Goal: Transaction & Acquisition: Purchase product/service

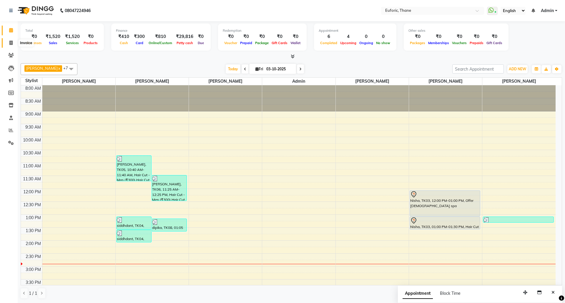
drag, startPoint x: 0, startPoint y: 0, endPoint x: 9, endPoint y: 42, distance: 43.3
click at [9, 42] on icon at bounding box center [10, 43] width 3 height 4
select select "5063"
select select "service"
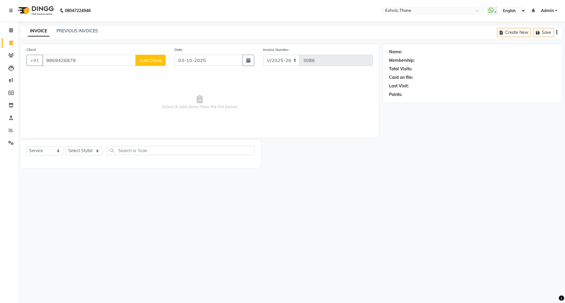
type input "9869426879"
click at [143, 59] on span "Add Client" at bounding box center [150, 60] width 23 height 6
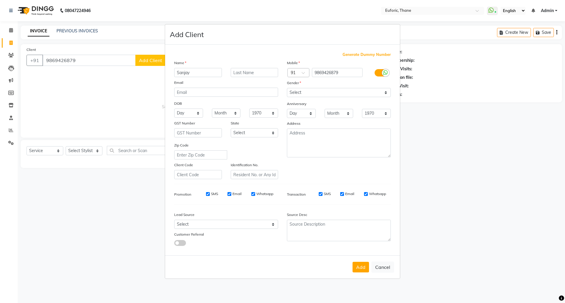
type input "Sanjay"
click at [309, 93] on select "Select [DEMOGRAPHIC_DATA] [DEMOGRAPHIC_DATA] Other Prefer Not To Say" at bounding box center [339, 92] width 104 height 9
select select "[DEMOGRAPHIC_DATA]"
click at [287, 89] on select "Select [DEMOGRAPHIC_DATA] [DEMOGRAPHIC_DATA] Other Prefer Not To Say" at bounding box center [339, 92] width 104 height 9
click at [360, 266] on button "Add" at bounding box center [360, 267] width 16 height 11
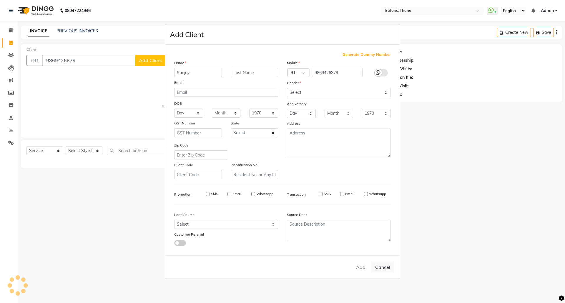
select select
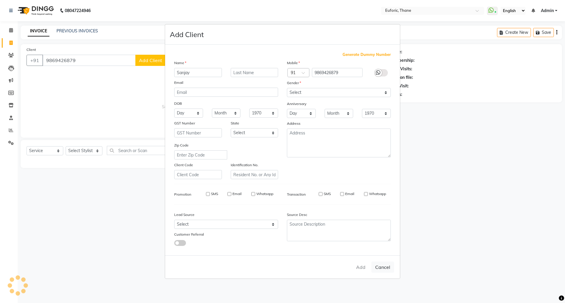
select select
checkbox input "false"
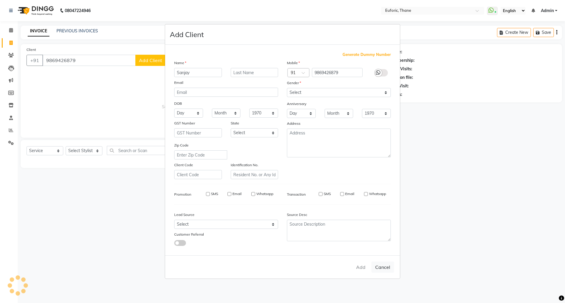
checkbox input "false"
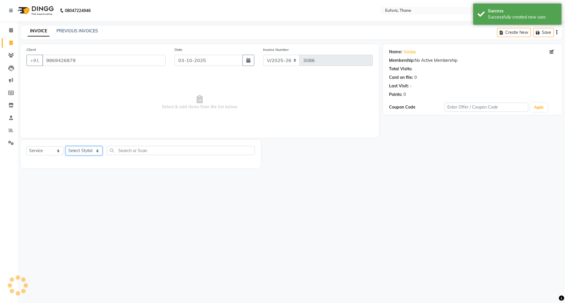
click at [84, 155] on select "Select Stylist [PERSON_NAME] Aatik Salmanai Admin [PERSON_NAME] [PERSON_NAME] […" at bounding box center [84, 150] width 37 height 9
select select "58800"
click at [66, 146] on select "Select Stylist [PERSON_NAME] Aatik Salmanai Admin [PERSON_NAME] [PERSON_NAME] […" at bounding box center [84, 150] width 37 height 9
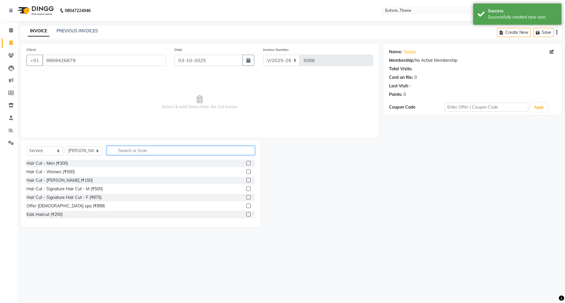
click at [153, 146] on input "text" at bounding box center [181, 150] width 148 height 9
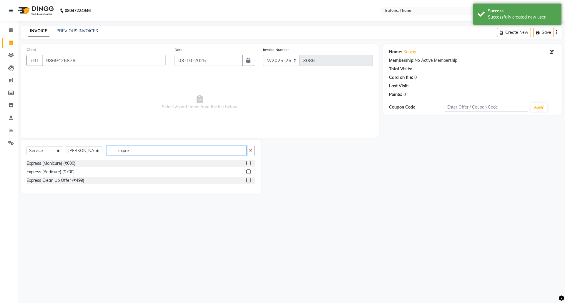
type input "expre"
click at [248, 172] on label at bounding box center [248, 171] width 4 height 4
click at [248, 172] on input "checkbox" at bounding box center [248, 172] width 4 height 4
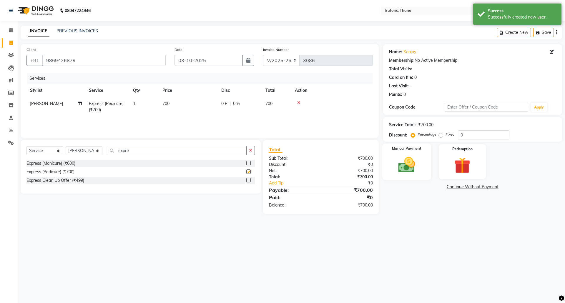
checkbox input "false"
click at [411, 166] on img at bounding box center [406, 164] width 27 height 19
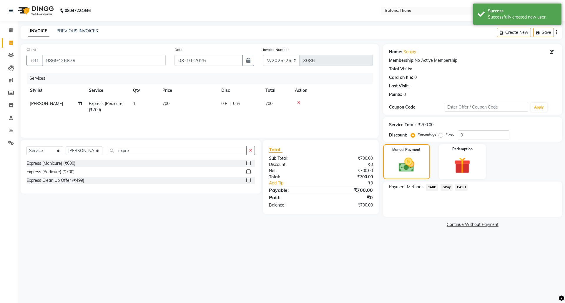
click at [428, 185] on span "CARD" at bounding box center [432, 187] width 13 height 7
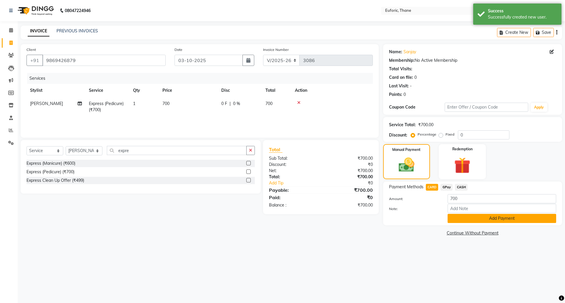
click at [451, 219] on button "Add Payment" at bounding box center [501, 218] width 109 height 9
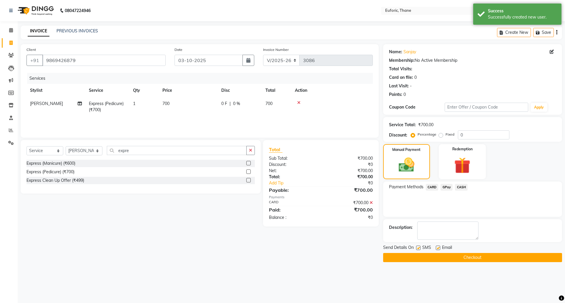
click at [462, 261] on button "Checkout" at bounding box center [472, 257] width 179 height 9
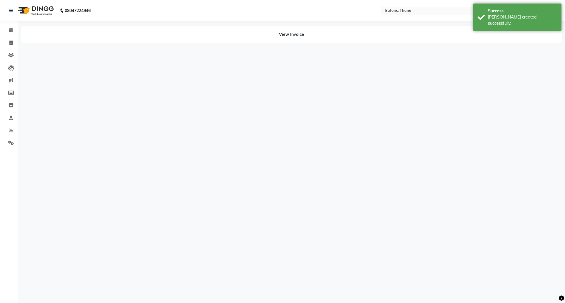
click at [0, 31] on li "Calendar" at bounding box center [9, 30] width 18 height 13
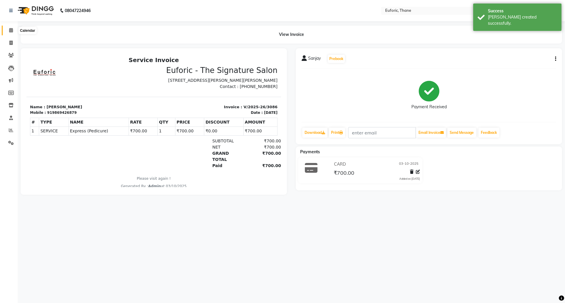
click at [6, 30] on span at bounding box center [11, 30] width 10 height 7
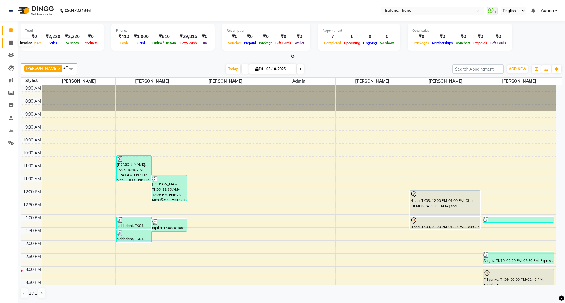
click at [10, 43] on icon at bounding box center [10, 43] width 3 height 4
select select "service"
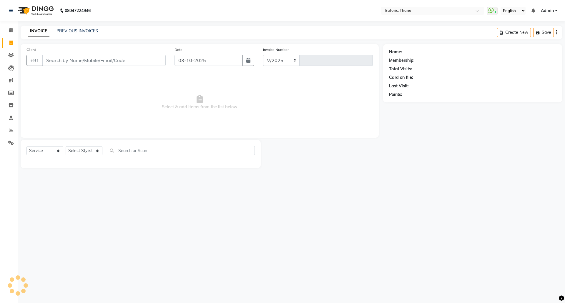
select select "5063"
type input "3087"
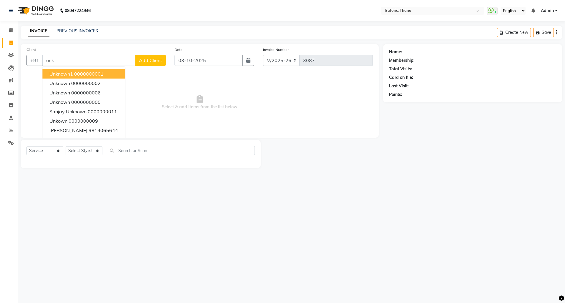
click at [60, 74] on span "Unknown1" at bounding box center [61, 74] width 24 height 6
type input "0000000001"
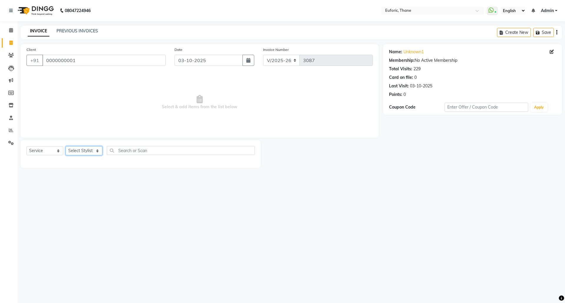
click at [78, 152] on select "Select Stylist [PERSON_NAME] Aatik Salmanai Admin [PERSON_NAME] [PERSON_NAME] […" at bounding box center [84, 150] width 37 height 9
select select "31986"
click at [66, 146] on select "Select Stylist [PERSON_NAME] Aatik Salmanai Admin [PERSON_NAME] [PERSON_NAME] […" at bounding box center [84, 150] width 37 height 9
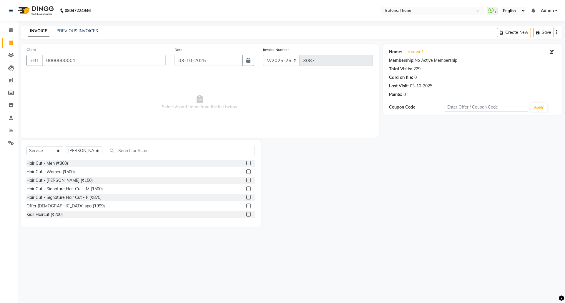
drag, startPoint x: 241, startPoint y: 163, endPoint x: 258, endPoint y: 163, distance: 16.8
click at [246, 163] on label at bounding box center [248, 163] width 4 height 4
click at [246, 163] on input "checkbox" at bounding box center [248, 163] width 4 height 4
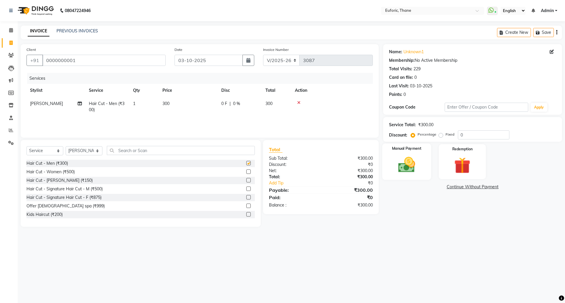
checkbox input "false"
click at [411, 164] on img at bounding box center [406, 164] width 27 height 19
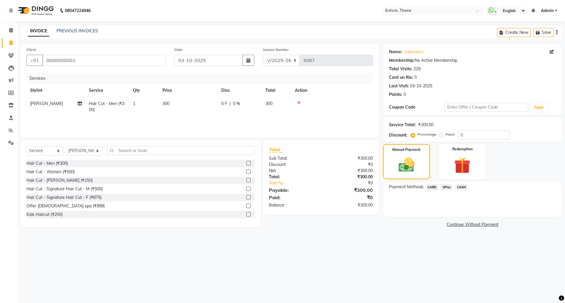
click at [447, 187] on span "GPay" at bounding box center [446, 187] width 12 height 7
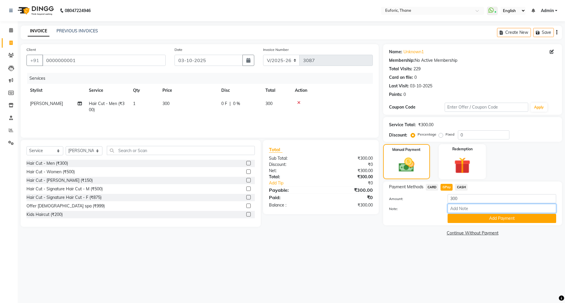
drag, startPoint x: 453, startPoint y: 211, endPoint x: 460, endPoint y: 226, distance: 16.6
click at [454, 219] on div "Amount: 300 Note: Add Payment" at bounding box center [472, 208] width 167 height 29
click at [459, 221] on button "Add Payment" at bounding box center [501, 218] width 109 height 9
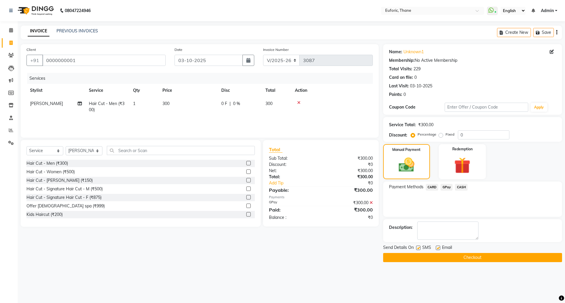
click at [466, 248] on div "Send Details On SMS Email" at bounding box center [472, 247] width 179 height 7
click at [469, 261] on button "Checkout" at bounding box center [472, 257] width 179 height 9
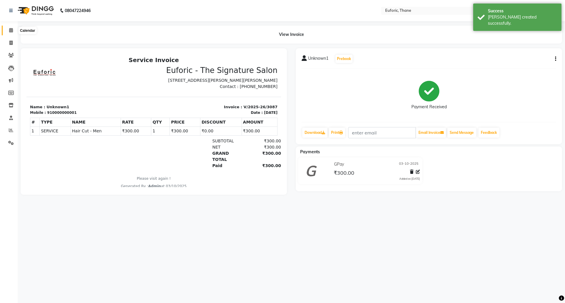
click at [12, 29] on icon at bounding box center [11, 30] width 4 height 4
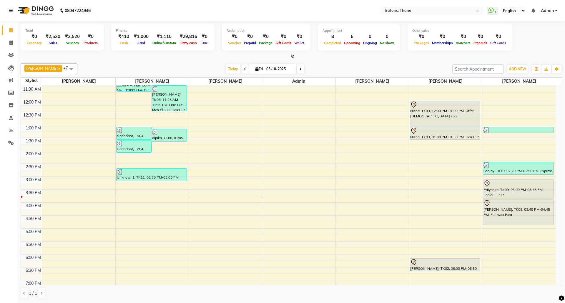
scroll to position [89, 0]
click at [268, 67] on input "03-10-2025" at bounding box center [278, 69] width 29 height 9
select select "10"
select select "2025"
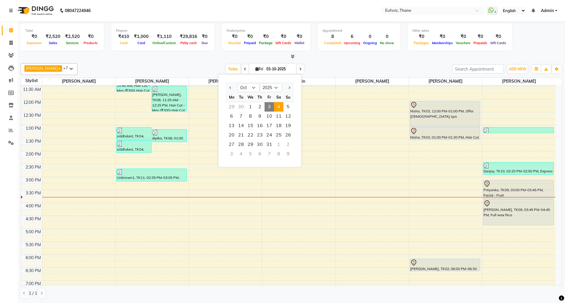
click at [280, 111] on span "4" at bounding box center [278, 106] width 9 height 9
type input "04-10-2025"
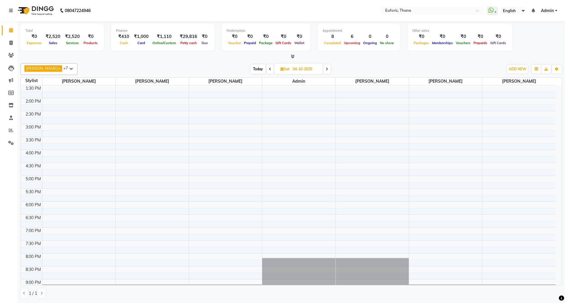
scroll to position [129, 0]
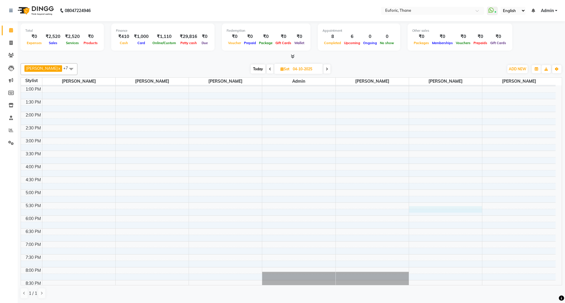
click at [445, 209] on div "8:00 AM 8:30 AM 9:00 AM 9:30 AM 10:00 AM 10:30 AM 11:00 AM 11:30 AM 12:00 PM 12…" at bounding box center [288, 138] width 534 height 362
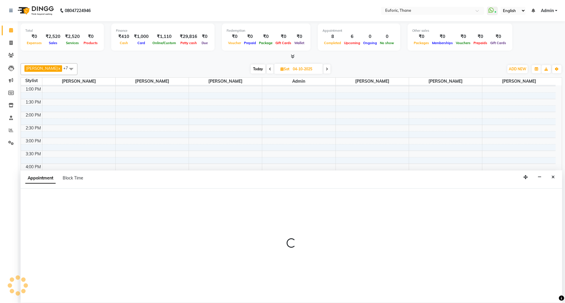
select select "33147"
select select "1050"
select select "tentative"
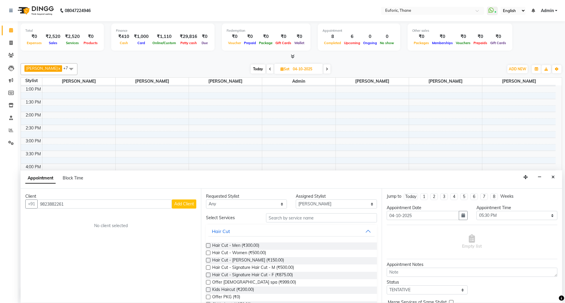
type input "9823882261"
click at [184, 208] on button "Add Client" at bounding box center [184, 203] width 24 height 9
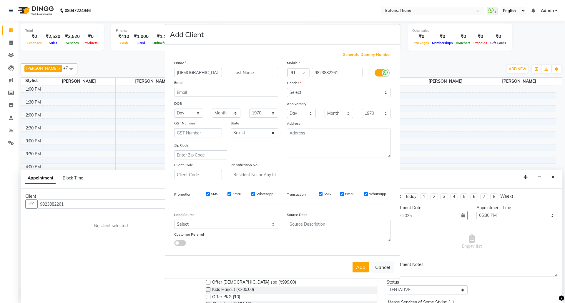
type input "[DEMOGRAPHIC_DATA]"
drag, startPoint x: 322, startPoint y: 89, endPoint x: 320, endPoint y: 97, distance: 8.5
click at [322, 89] on select "Select [DEMOGRAPHIC_DATA] [DEMOGRAPHIC_DATA] Other Prefer Not To Say" at bounding box center [339, 92] width 104 height 9
select select "[DEMOGRAPHIC_DATA]"
click at [287, 89] on select "Select [DEMOGRAPHIC_DATA] [DEMOGRAPHIC_DATA] Other Prefer Not To Say" at bounding box center [339, 92] width 104 height 9
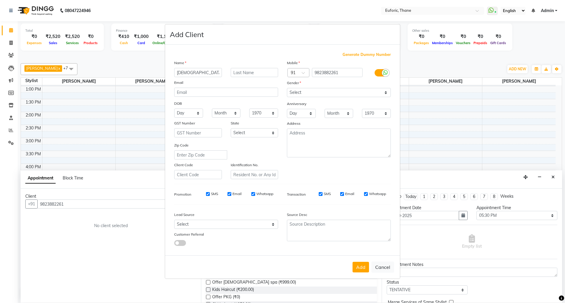
click at [361, 264] on button "Add" at bounding box center [360, 267] width 16 height 11
select select
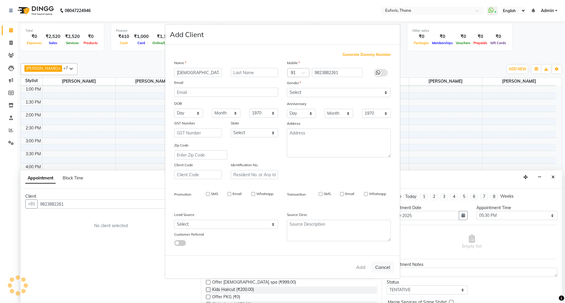
select select
checkbox input "false"
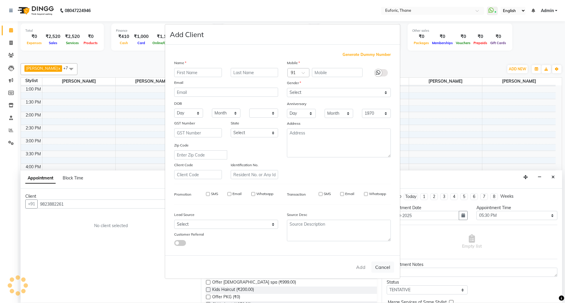
checkbox input "false"
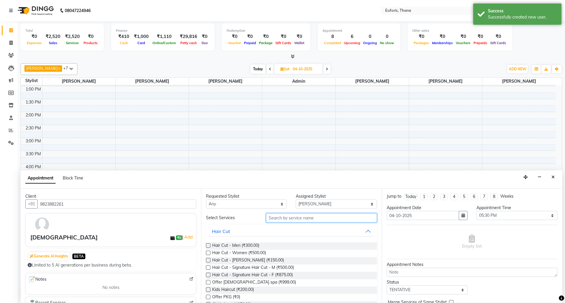
click at [303, 218] on input "text" at bounding box center [321, 217] width 111 height 9
click at [252, 254] on span "Hair Cut - Women (₹500.00)" at bounding box center [239, 253] width 54 height 7
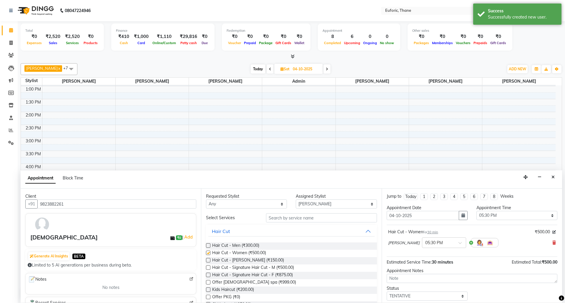
checkbox input "false"
click at [498, 214] on select "Select 09:00 AM 09:15 AM 09:30 AM 09:45 AM 10:00 AM 10:15 AM 10:30 AM 10:45 AM …" at bounding box center [516, 215] width 81 height 9
select select "1020"
click at [476, 212] on select "Select 09:00 AM 09:15 AM 09:30 AM 09:45 AM 10:00 AM 10:15 AM 10:30 AM 10:45 AM …" at bounding box center [516, 215] width 81 height 9
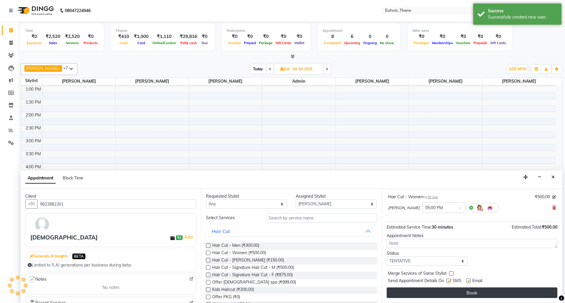
click at [463, 292] on button "Book" at bounding box center [471, 292] width 171 height 11
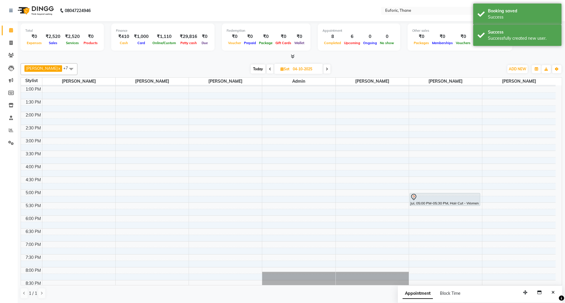
click at [294, 69] on input "04-10-2025" at bounding box center [305, 69] width 29 height 9
select select "10"
select select "2025"
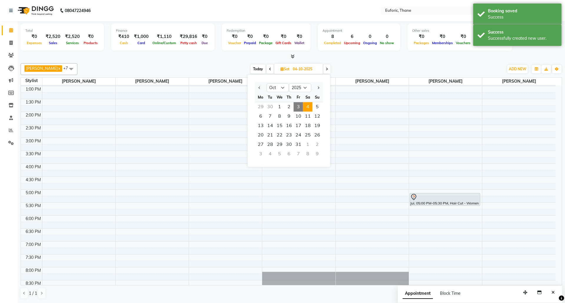
click at [300, 110] on span "3" at bounding box center [297, 106] width 9 height 9
type input "03-10-2025"
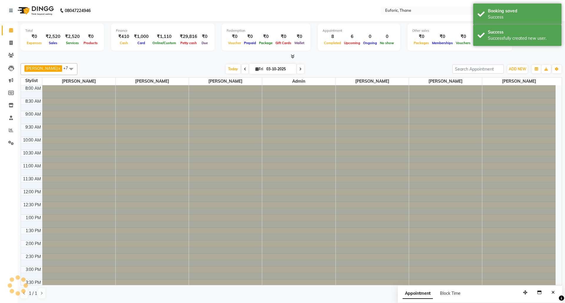
scroll to position [168, 0]
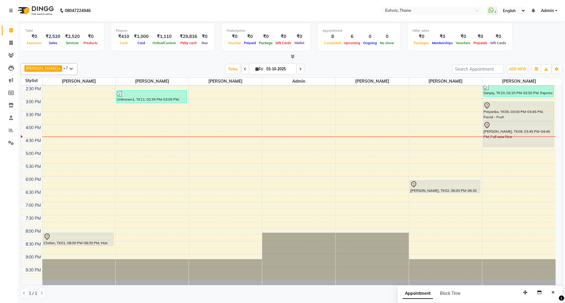
click at [511, 165] on div "8:00 AM 8:30 AM 9:00 AM 9:30 AM 10:00 AM 10:30 AM 11:00 AM 11:30 AM 12:00 PM 12…" at bounding box center [288, 99] width 534 height 362
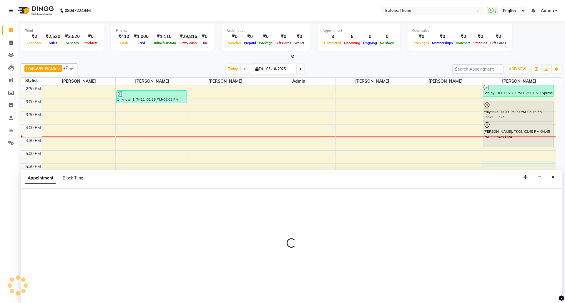
select select "58800"
select select "1035"
select select "tentative"
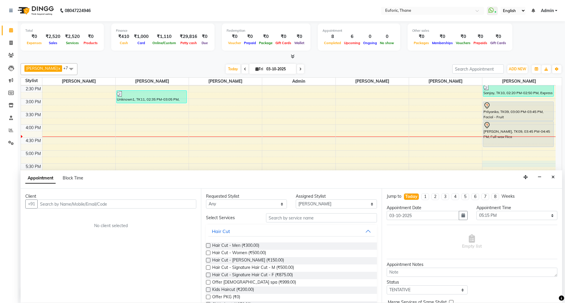
click at [97, 206] on input "text" at bounding box center [116, 203] width 159 height 9
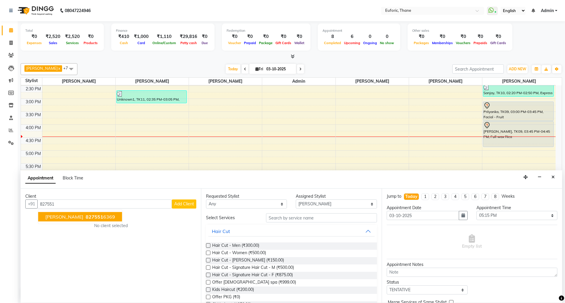
click at [52, 218] on span "[PERSON_NAME]" at bounding box center [64, 217] width 38 height 6
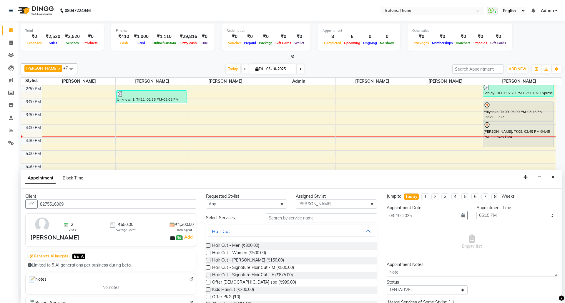
type input "8275516369"
click at [274, 217] on input "text" at bounding box center [321, 217] width 111 height 9
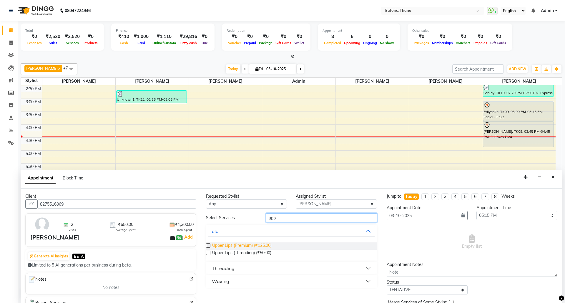
type input "upp"
click at [266, 245] on span "Upper Lips (Premium) (₹125.00)" at bounding box center [241, 245] width 59 height 7
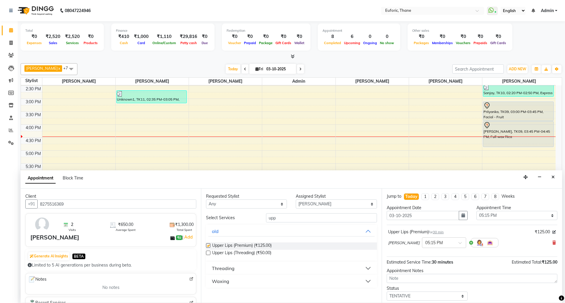
checkbox input "false"
click at [285, 212] on div "Requested Stylist Any [PERSON_NAME] Aatik Salmanai Admin Gauri [PERSON_NAME] [P…" at bounding box center [291, 246] width 180 height 114
drag, startPoint x: 279, startPoint y: 218, endPoint x: 224, endPoint y: 216, distance: 55.6
click at [224, 216] on div "Select Services upp" at bounding box center [290, 217] width 179 height 9
type input "eye"
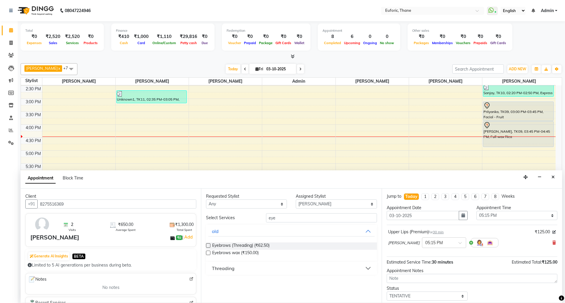
click at [243, 267] on button "Threading" at bounding box center [291, 268] width 166 height 11
click at [242, 285] on span "Threading - Eyebrows (₹50.00)" at bounding box center [241, 282] width 58 height 7
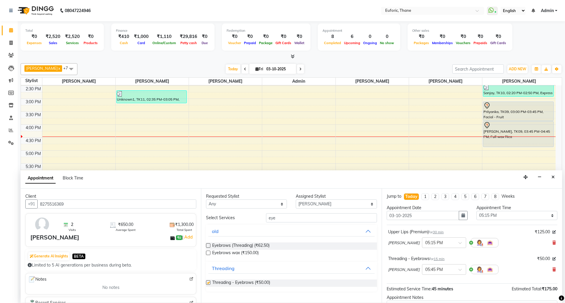
checkbox input "false"
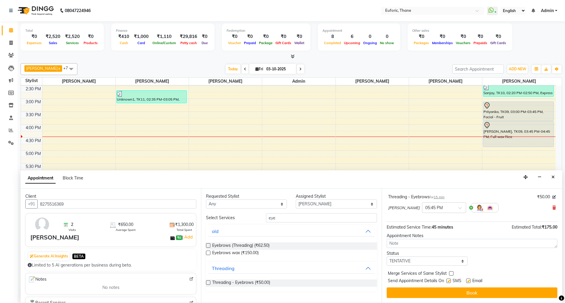
scroll to position [0, 0]
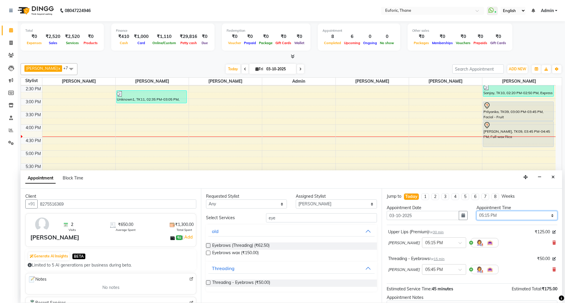
click at [496, 218] on select "Select 09:00 AM 09:15 AM 09:30 AM 09:45 AM 10:00 AM 10:15 AM 10:30 AM 10:45 AM …" at bounding box center [516, 215] width 81 height 9
select select "1080"
click at [476, 212] on select "Select 09:00 AM 09:15 AM 09:30 AM 09:45 AM 10:00 AM 10:15 AM 10:30 AM 10:45 AM …" at bounding box center [516, 215] width 81 height 9
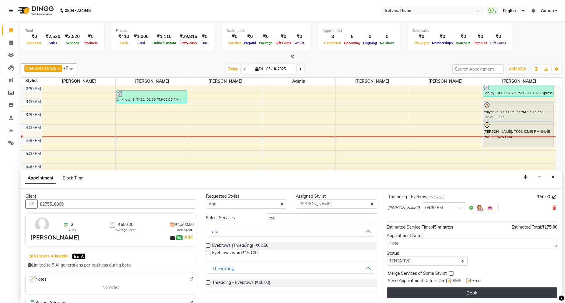
click at [508, 291] on button "Book" at bounding box center [471, 292] width 171 height 11
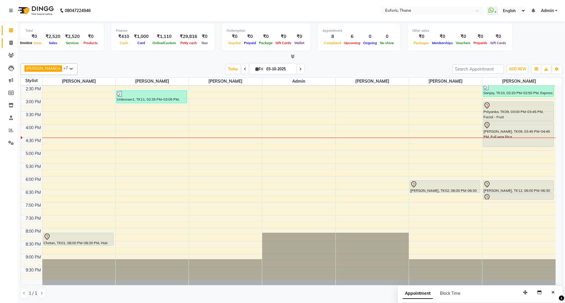
click at [14, 41] on span at bounding box center [11, 43] width 10 height 7
select select "service"
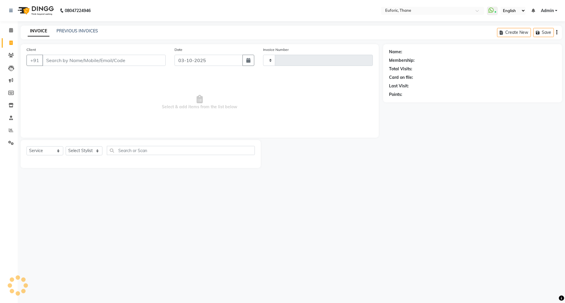
type input "3088"
select select "5063"
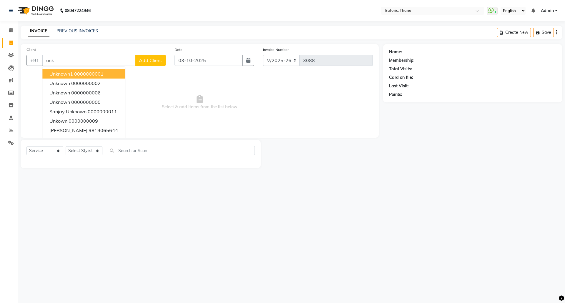
click at [68, 74] on span "Unknown1" at bounding box center [61, 74] width 24 height 6
type input "0000000001"
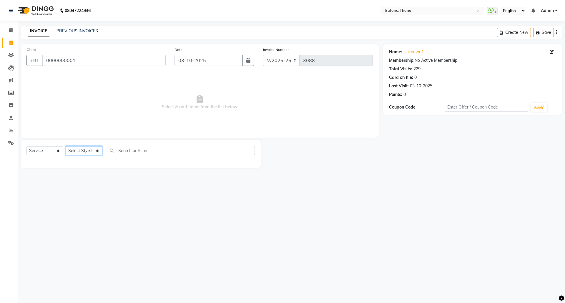
click at [76, 148] on select "Select Stylist [PERSON_NAME] Aatik Salmanai Admin [PERSON_NAME] [PERSON_NAME] […" at bounding box center [84, 150] width 37 height 9
select select "31986"
click at [66, 146] on select "Select Stylist [PERSON_NAME] Aatik Salmanai Admin [PERSON_NAME] [PERSON_NAME] […" at bounding box center [84, 150] width 37 height 9
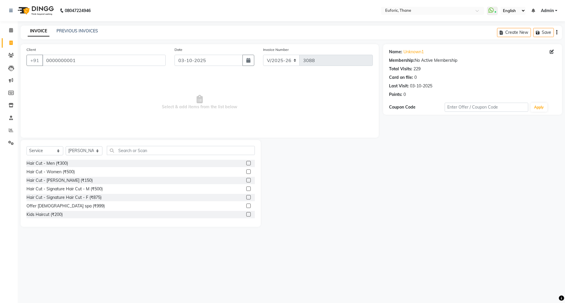
click at [246, 180] on label at bounding box center [248, 180] width 4 height 4
click at [246, 180] on input "checkbox" at bounding box center [248, 181] width 4 height 4
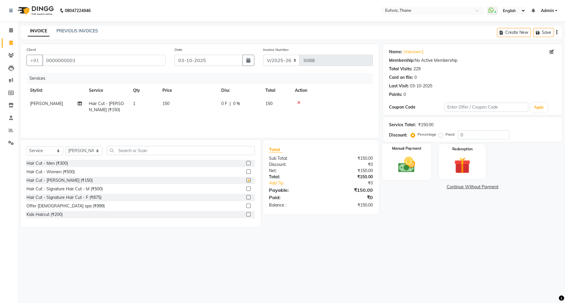
checkbox input "false"
click at [397, 167] on img at bounding box center [406, 164] width 27 height 19
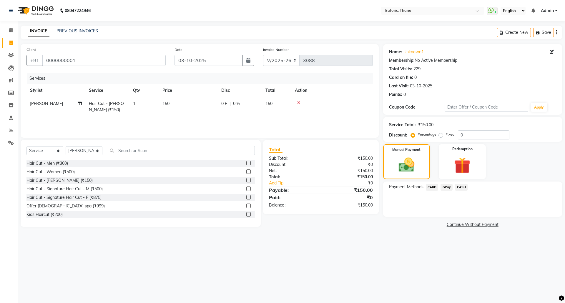
click at [441, 185] on span "GPay" at bounding box center [446, 187] width 12 height 7
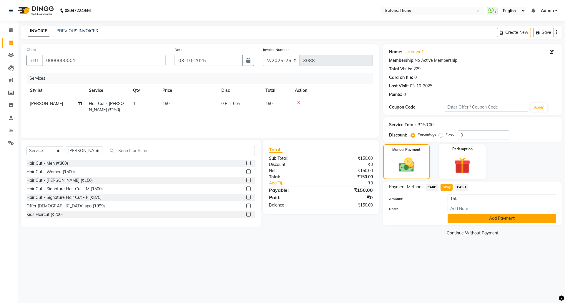
click at [459, 217] on button "Add Payment" at bounding box center [501, 218] width 109 height 9
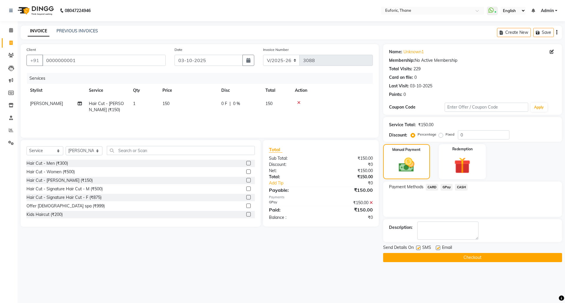
click at [468, 256] on button "Checkout" at bounding box center [472, 257] width 179 height 9
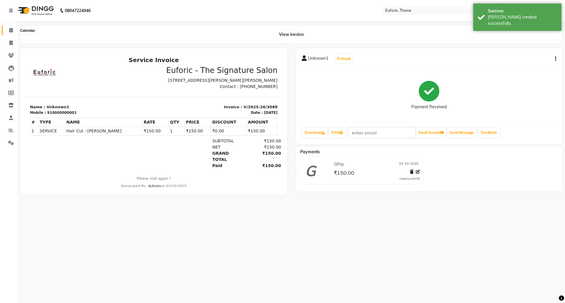
click at [7, 29] on span at bounding box center [11, 30] width 10 height 7
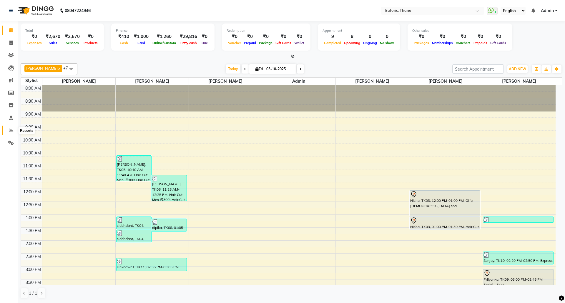
click at [10, 131] on icon at bounding box center [11, 130] width 4 height 4
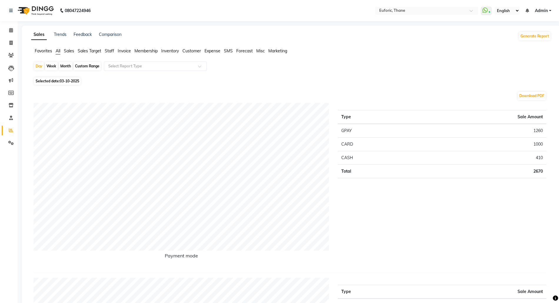
click at [59, 65] on div "Month" at bounding box center [66, 66] width 14 height 8
select select "10"
select select "2025"
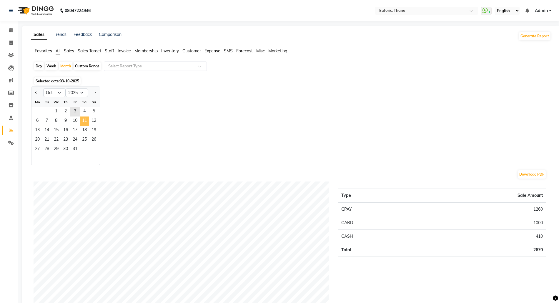
click at [80, 117] on span "11" at bounding box center [84, 120] width 9 height 9
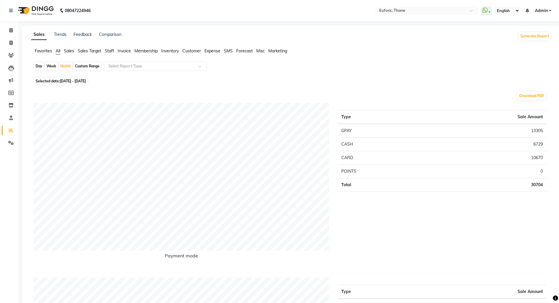
click at [113, 52] on span "Staff" at bounding box center [109, 50] width 9 height 5
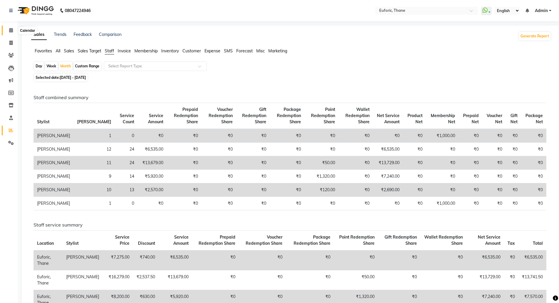
click at [9, 27] on span at bounding box center [11, 30] width 10 height 7
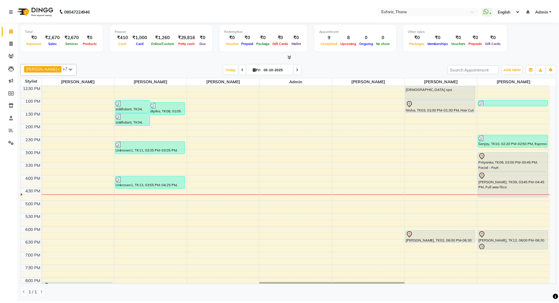
scroll to position [118, 0]
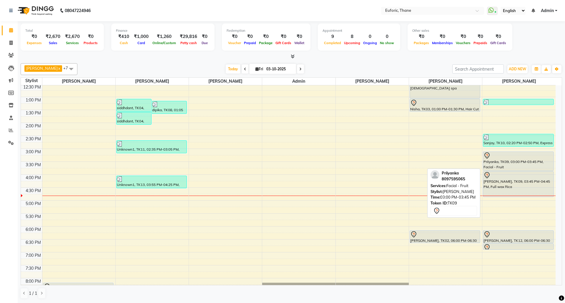
click at [519, 161] on div "Priiyanka, TK09, 03:00 PM-03:45 PM, Facial - Fruit" at bounding box center [518, 161] width 70 height 19
select select "7"
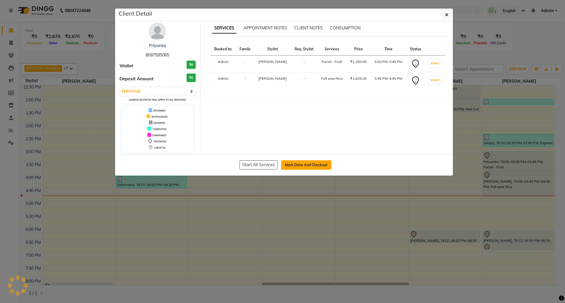
click at [309, 164] on button "Mark Done And Checkout" at bounding box center [306, 164] width 50 height 9
select select "service"
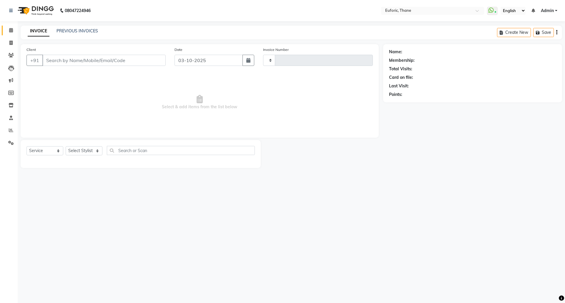
type input "3089"
select select "5063"
type input "8097595065"
select select "58800"
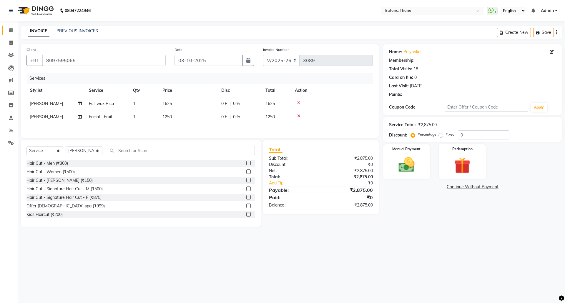
select select "1: Object"
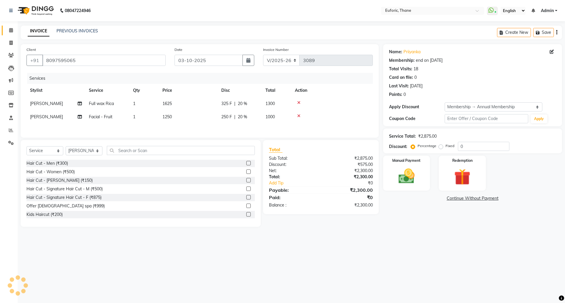
type input "20"
click at [298, 114] on icon at bounding box center [298, 116] width 3 height 4
click at [298, 103] on icon at bounding box center [298, 103] width 3 height 4
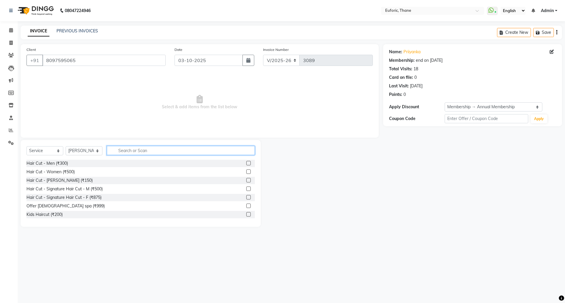
click at [148, 152] on input "text" at bounding box center [181, 150] width 148 height 9
type input "o3"
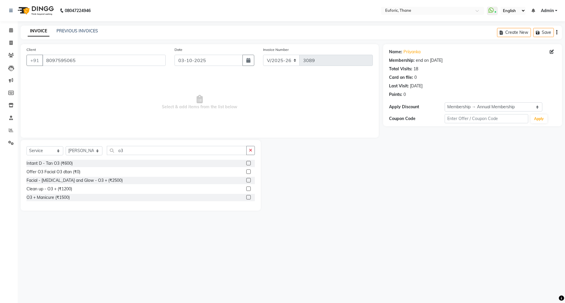
click at [248, 163] on label at bounding box center [248, 163] width 4 height 4
click at [248, 163] on input "checkbox" at bounding box center [248, 163] width 4 height 4
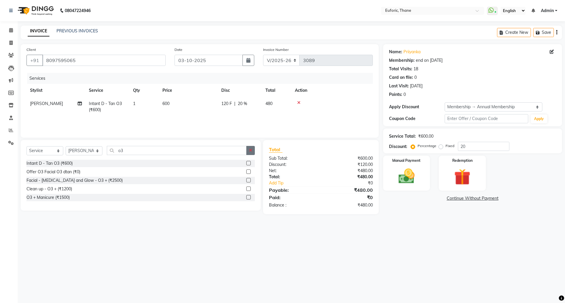
checkbox input "false"
click at [249, 152] on icon "button" at bounding box center [250, 150] width 3 height 4
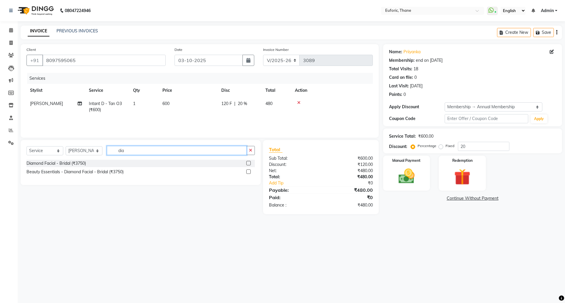
type input "dia"
click at [248, 162] on label at bounding box center [248, 163] width 4 height 4
click at [248, 162] on input "checkbox" at bounding box center [248, 163] width 4 height 4
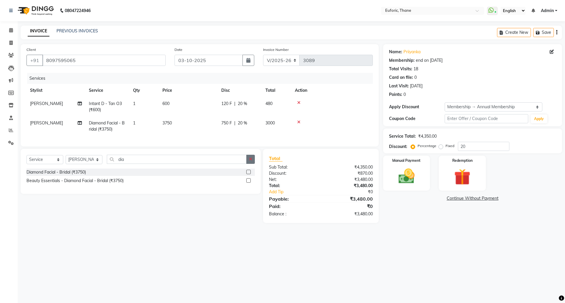
checkbox input "false"
click at [250, 161] on icon "button" at bounding box center [250, 159] width 3 height 4
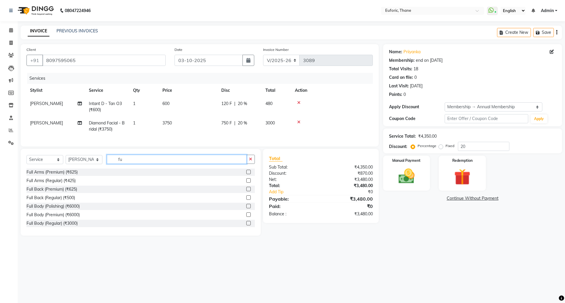
type input "f"
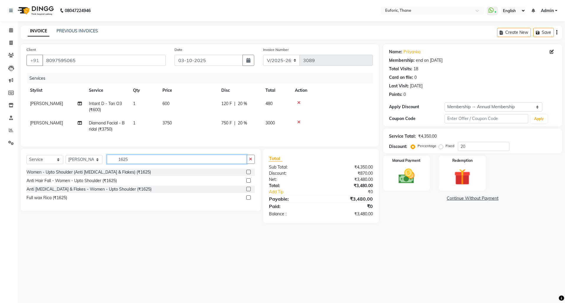
type input "1625"
click at [249, 200] on label at bounding box center [248, 197] width 4 height 4
click at [249, 200] on input "checkbox" at bounding box center [248, 198] width 4 height 4
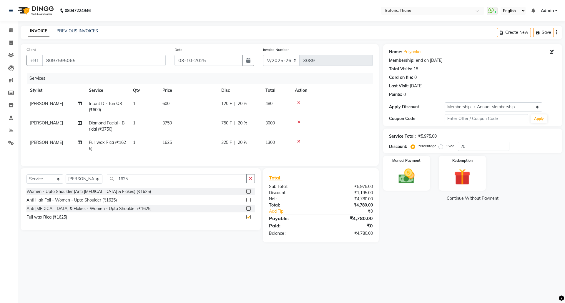
checkbox input "false"
click at [252, 183] on button "button" at bounding box center [250, 178] width 9 height 9
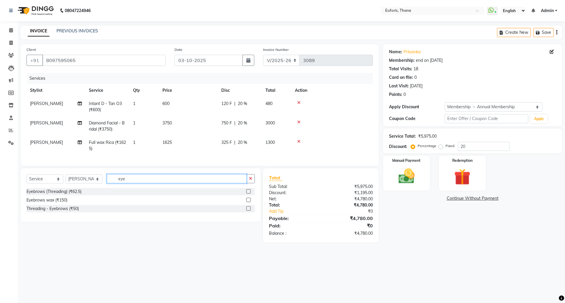
type input "eye"
click at [248, 194] on label at bounding box center [248, 191] width 4 height 4
click at [248, 194] on input "checkbox" at bounding box center [248, 192] width 4 height 4
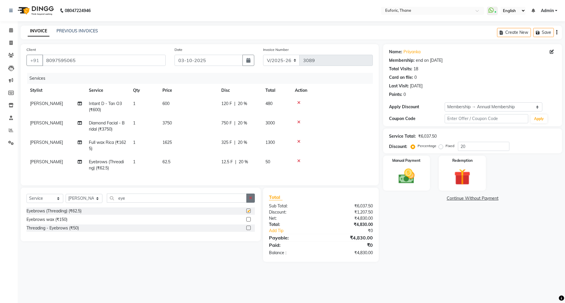
drag, startPoint x: 248, startPoint y: 195, endPoint x: 249, endPoint y: 206, distance: 11.3
click at [246, 199] on div "Select Service Product Membership Package Voucher Prepaid Gift Card Select Styl…" at bounding box center [141, 215] width 240 height 54
checkbox input "false"
click at [248, 203] on button "button" at bounding box center [250, 198] width 9 height 9
type input "upp"
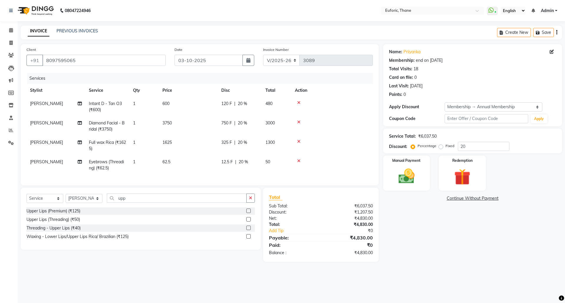
click at [247, 221] on label at bounding box center [248, 219] width 4 height 4
click at [247, 221] on input "checkbox" at bounding box center [248, 220] width 4 height 4
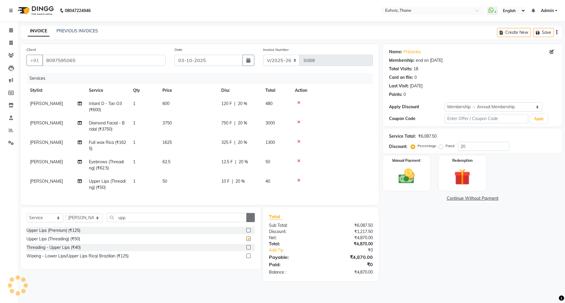
checkbox input "false"
click at [250, 219] on icon "button" at bounding box center [250, 217] width 3 height 4
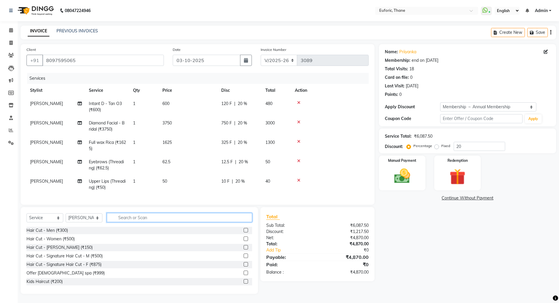
type input "d"
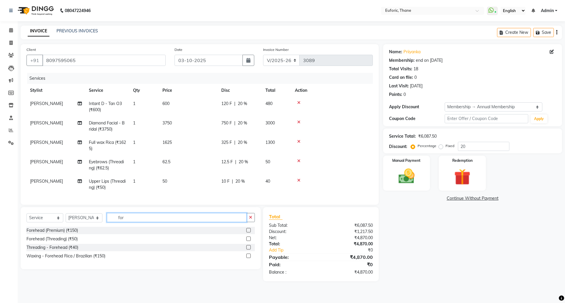
type input "for"
click at [249, 241] on label at bounding box center [248, 238] width 4 height 4
click at [249, 241] on input "checkbox" at bounding box center [248, 239] width 4 height 4
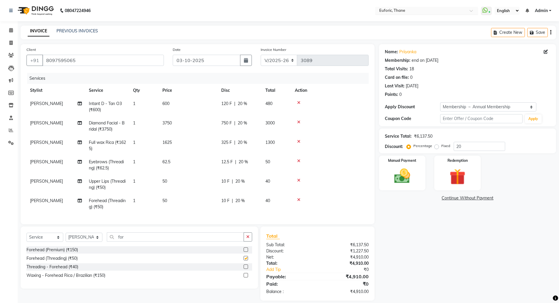
checkbox input "false"
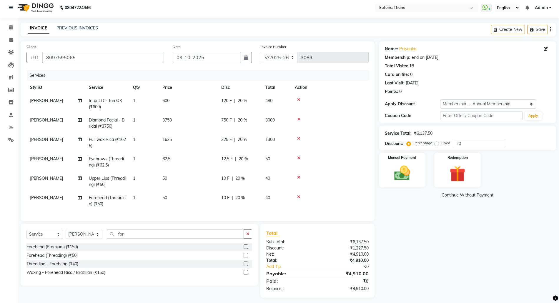
scroll to position [8, 0]
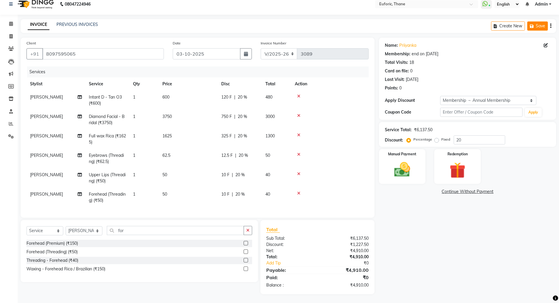
click at [533, 26] on icon "button" at bounding box center [533, 26] width 6 height 4
click at [6, 24] on span at bounding box center [11, 24] width 10 height 7
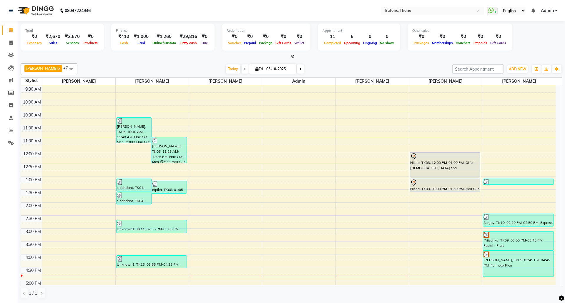
scroll to position [78, 0]
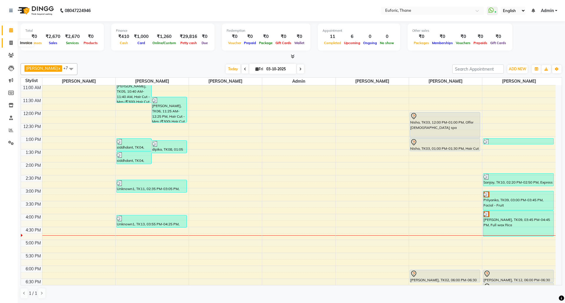
click at [8, 43] on span at bounding box center [11, 43] width 10 height 7
select select "5063"
select select "service"
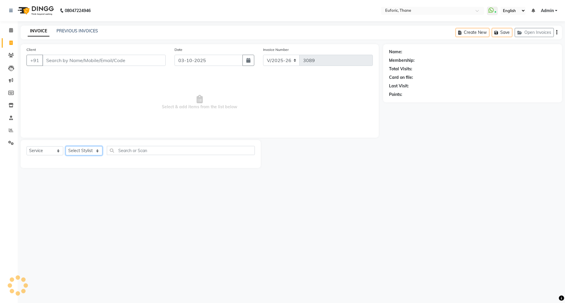
click at [81, 151] on select "Select Stylist" at bounding box center [84, 150] width 37 height 9
click at [81, 151] on select "Select Stylist [PERSON_NAME] Aatik Salmanai Admin [PERSON_NAME] [PERSON_NAME] […" at bounding box center [84, 150] width 37 height 9
select select "33147"
click at [66, 146] on select "Select Stylist [PERSON_NAME] Aatik Salmanai Admin [PERSON_NAME] [PERSON_NAME] […" at bounding box center [84, 150] width 37 height 9
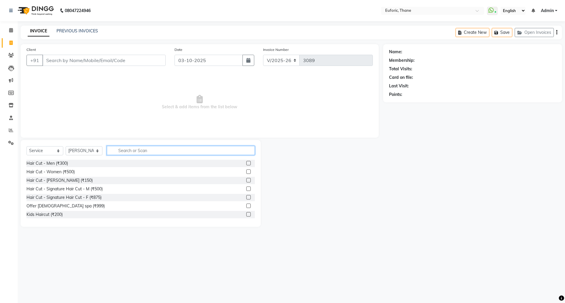
click at [152, 152] on input "text" at bounding box center [181, 150] width 148 height 9
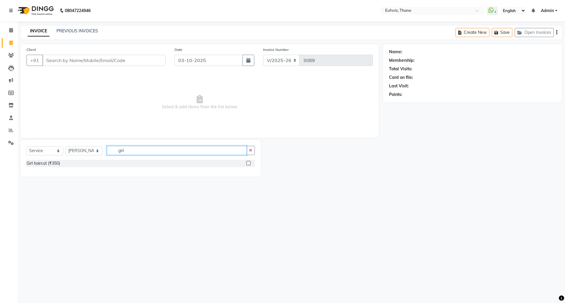
type input "girl"
click at [249, 165] on label at bounding box center [248, 163] width 4 height 4
click at [249, 165] on input "checkbox" at bounding box center [248, 163] width 4 height 4
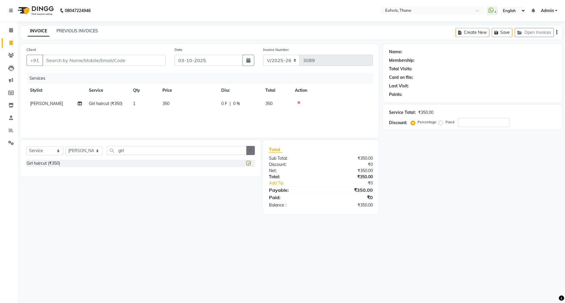
checkbox input "false"
click at [249, 154] on button "button" at bounding box center [250, 150] width 9 height 9
type input "trim"
click at [248, 164] on label at bounding box center [248, 163] width 4 height 4
click at [248, 164] on input "checkbox" at bounding box center [248, 163] width 4 height 4
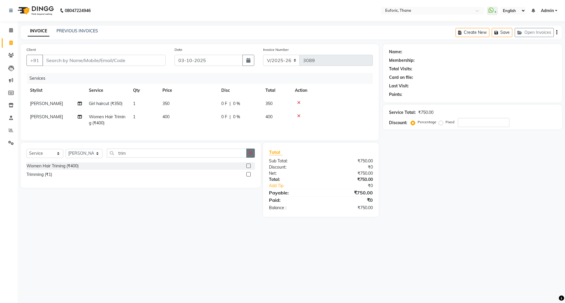
checkbox input "false"
click at [250, 155] on icon "button" at bounding box center [250, 153] width 3 height 4
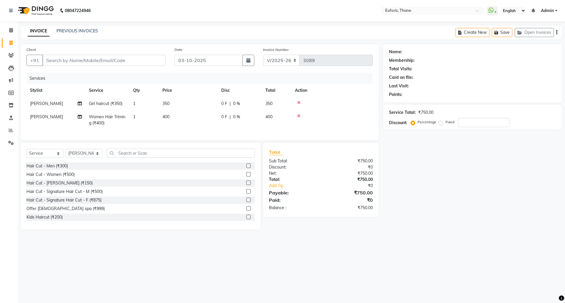
click at [136, 106] on td "1" at bounding box center [143, 103] width 29 height 13
select select "33147"
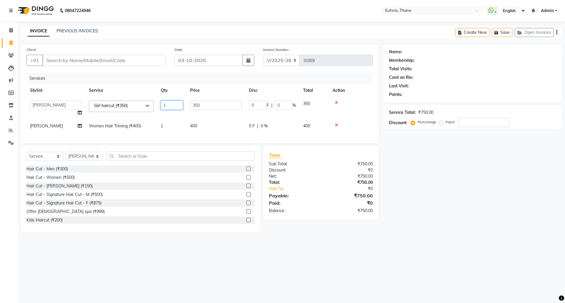
drag, startPoint x: 161, startPoint y: 106, endPoint x: 180, endPoint y: 111, distance: 20.1
click at [180, 111] on td "1" at bounding box center [171, 108] width 29 height 22
type input "2"
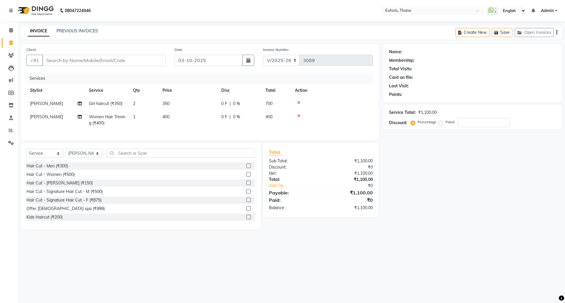
click at [500, 245] on div "08047224946 Select Location × Euforic, Thane WhatsApp Status ✕ Status: Connecte…" at bounding box center [282, 151] width 565 height 303
click at [166, 105] on span "350" at bounding box center [165, 103] width 7 height 5
select select "33147"
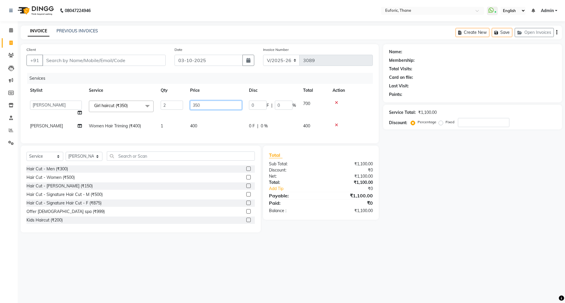
drag, startPoint x: 191, startPoint y: 104, endPoint x: 264, endPoint y: 118, distance: 75.0
click at [264, 118] on tr "[PERSON_NAME] Aatik Salmanai Admin Gauri [PERSON_NAME] [PERSON_NAME] [PERSON_NA…" at bounding box center [199, 108] width 346 height 22
type input "200"
click at [418, 171] on div "Name: Membership: Total Visits: Card on file: Last Visit: Points: Service Total…" at bounding box center [474, 138] width 183 height 188
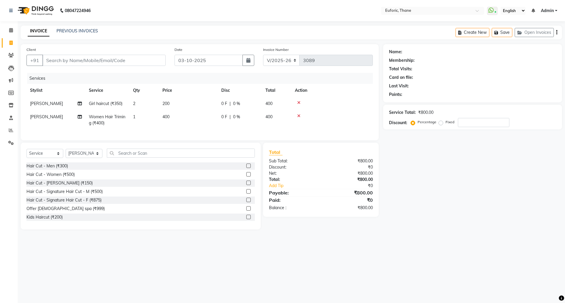
click at [174, 118] on td "400" at bounding box center [188, 119] width 59 height 19
select select "33147"
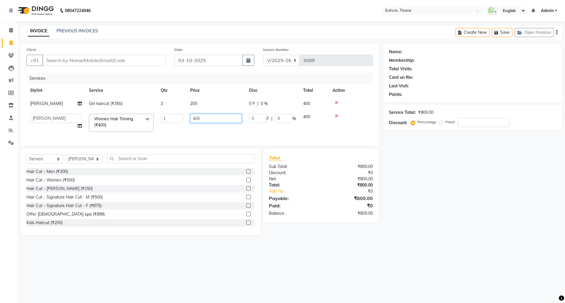
click at [191, 119] on input "400" at bounding box center [216, 118] width 52 height 9
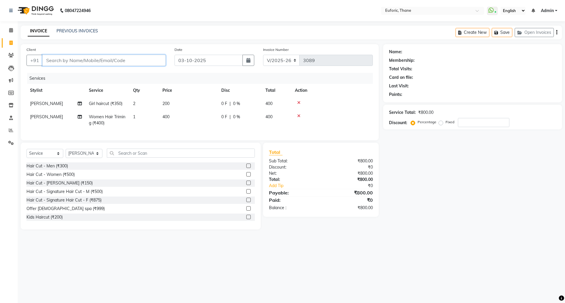
click at [111, 61] on input "Client" at bounding box center [103, 60] width 123 height 11
type input "9"
type input "0"
click at [82, 70] on button "Tinto 9746624 067" at bounding box center [70, 73] width 57 height 9
type input "9746624067"
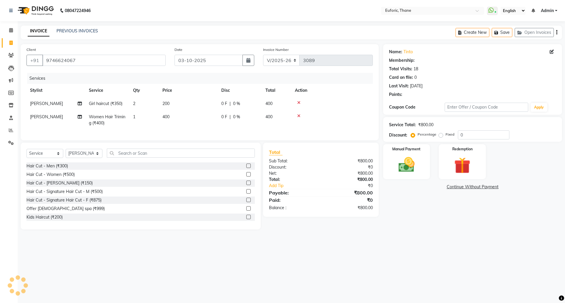
type input "20"
select select "1: Object"
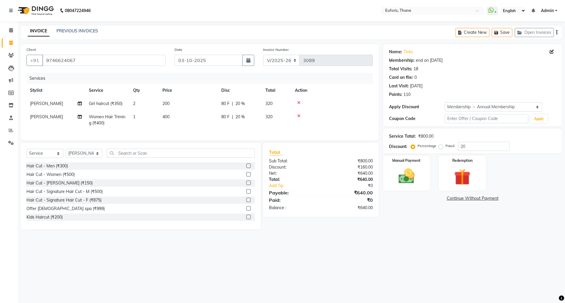
click at [166, 104] on span "200" at bounding box center [165, 103] width 7 height 5
select select "33147"
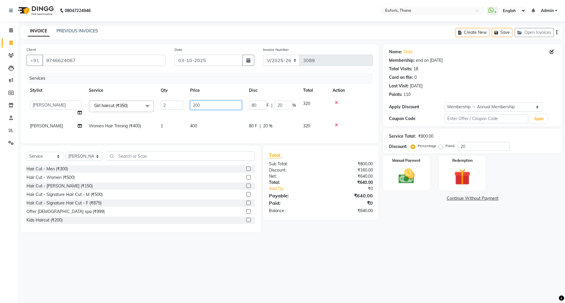
drag, startPoint x: 194, startPoint y: 105, endPoint x: 219, endPoint y: 110, distance: 25.1
click at [219, 110] on td "200" at bounding box center [215, 108] width 59 height 22
type input "250"
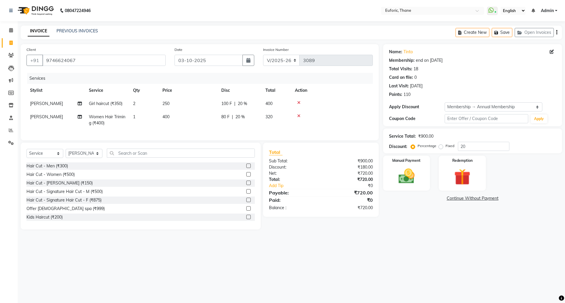
click at [423, 229] on div "Name: Tinto Membership: end on [DATE] Total Visits: 18 Card on file: 0 Last Vis…" at bounding box center [474, 136] width 183 height 185
click at [225, 121] on td "80 F | 20 %" at bounding box center [240, 119] width 44 height 19
select select "33147"
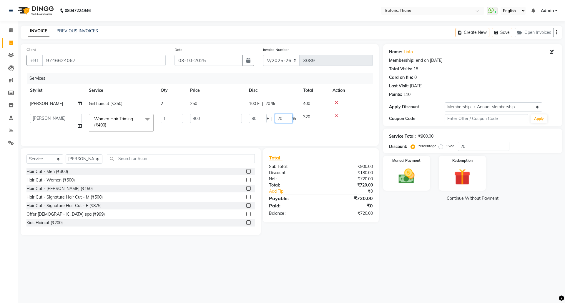
drag, startPoint x: 276, startPoint y: 119, endPoint x: 309, endPoint y: 119, distance: 32.3
click at [309, 119] on tr "[PERSON_NAME] Aatik Salmanai Admin Gauri [PERSON_NAME] [PERSON_NAME] [PERSON_NA…" at bounding box center [199, 122] width 346 height 25
type input "100"
click at [413, 229] on div "Name: Tinto Membership: end on [DATE] Total Visits: 18 Card on file: 0 Last Vis…" at bounding box center [474, 139] width 183 height 191
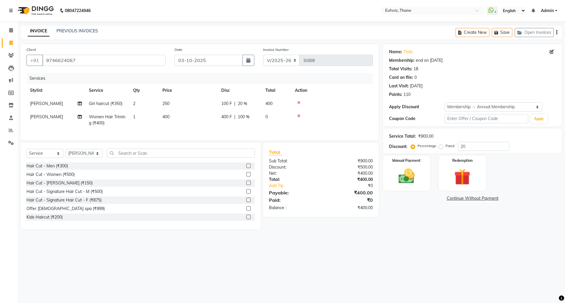
click at [252, 122] on td "400 F | 100 %" at bounding box center [240, 119] width 44 height 19
select select "33147"
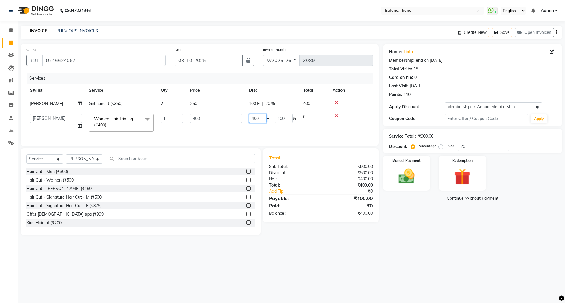
drag, startPoint x: 250, startPoint y: 117, endPoint x: 257, endPoint y: 118, distance: 7.1
click at [257, 118] on input "400" at bounding box center [258, 118] width 18 height 9
type input "100"
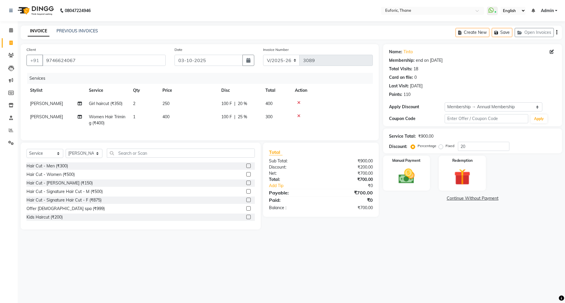
click at [463, 238] on main "INVOICE PREVIOUS INVOICES Create New Save Open Invoices Client [PHONE_NUMBER] D…" at bounding box center [291, 132] width 547 height 213
click at [416, 173] on img at bounding box center [406, 175] width 27 height 19
click at [445, 201] on span "GPay" at bounding box center [446, 198] width 12 height 7
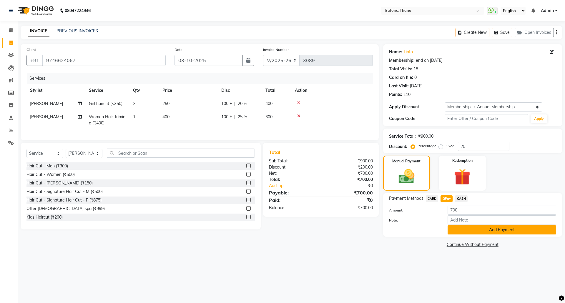
click at [462, 231] on button "Add Payment" at bounding box center [501, 229] width 109 height 9
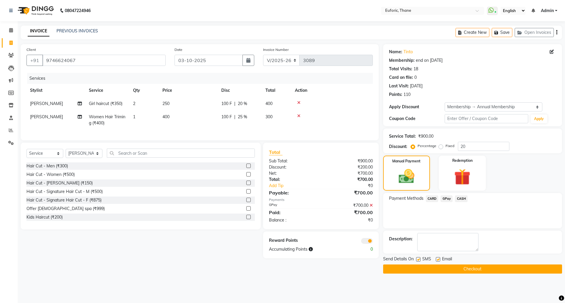
click at [463, 269] on button "Checkout" at bounding box center [472, 268] width 179 height 9
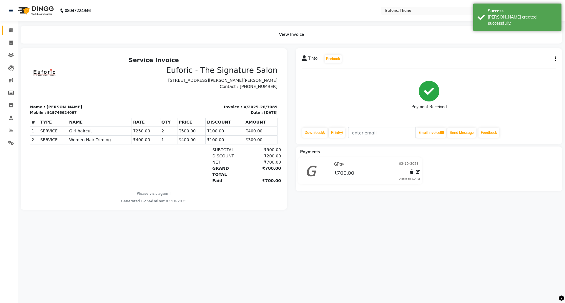
click at [10, 26] on link "Calendar" at bounding box center [9, 31] width 14 height 10
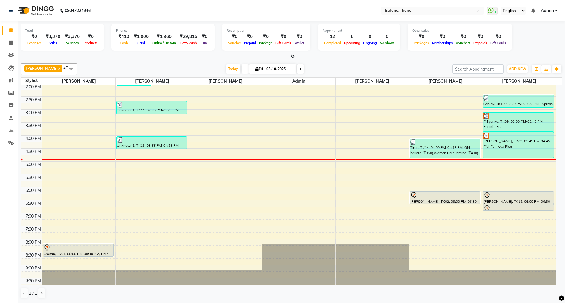
scroll to position [168, 0]
